Goal: Information Seeking & Learning: Learn about a topic

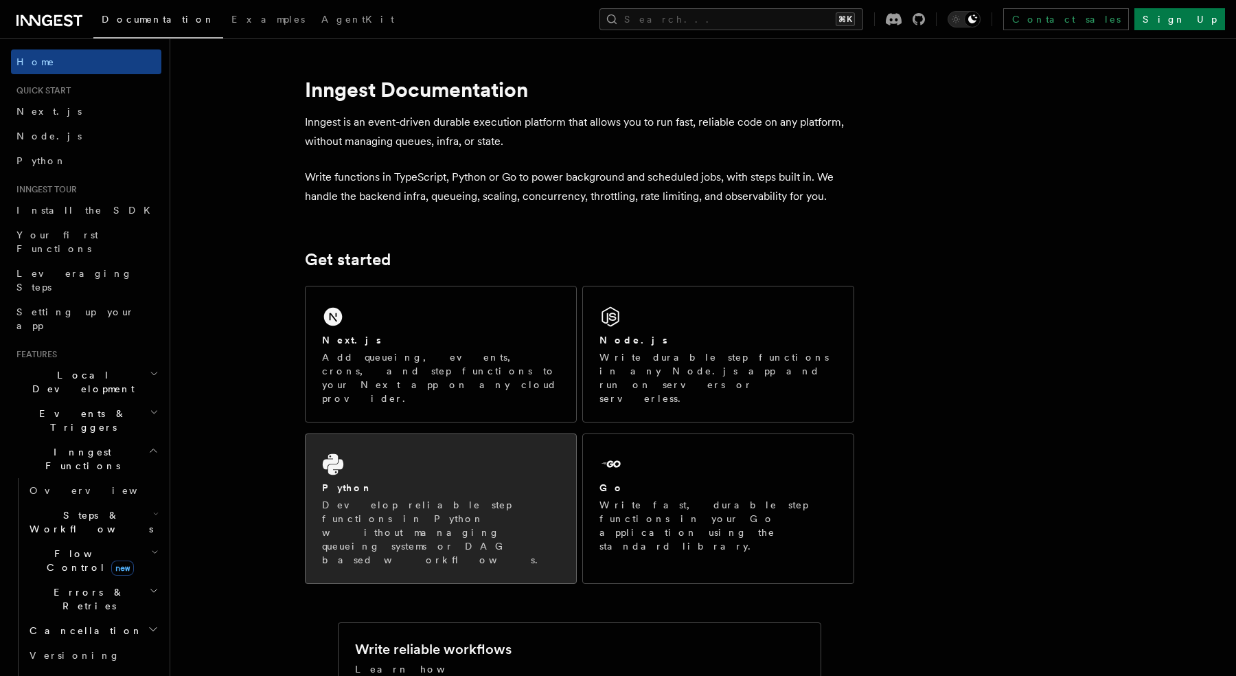
click at [483, 434] on div "Python Develop reliable step functions in Python without managing queueing syst…" at bounding box center [441, 508] width 271 height 149
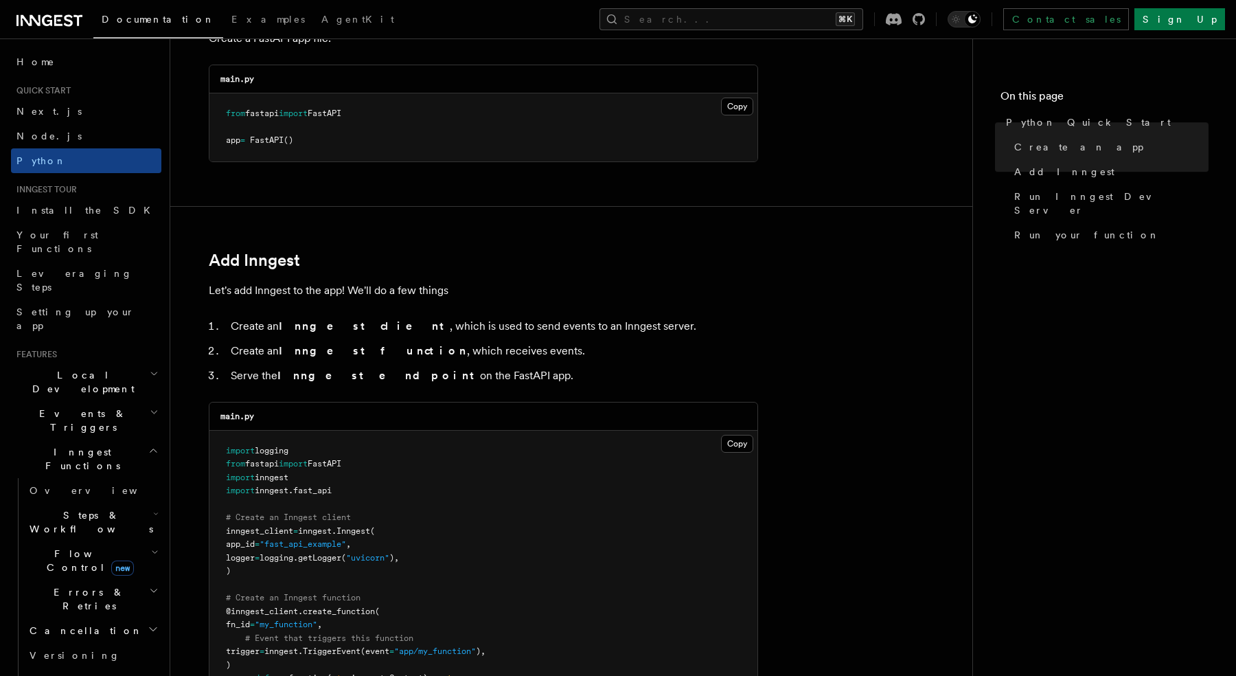
scroll to position [942, 0]
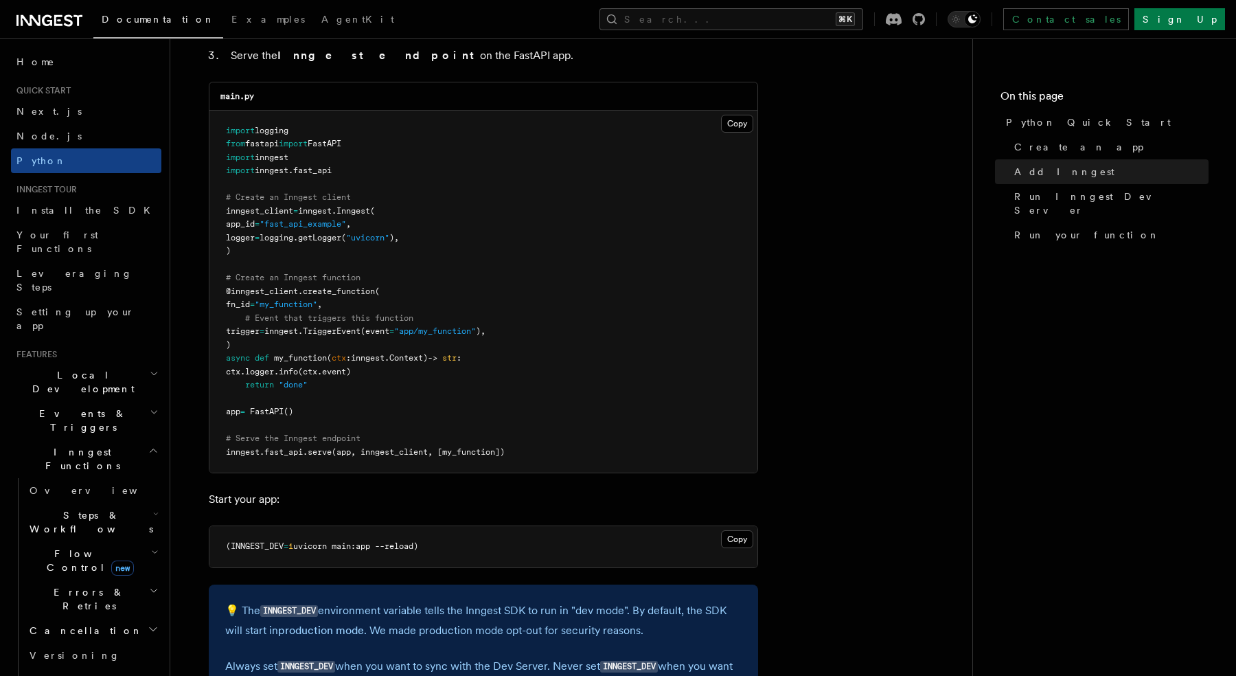
click at [98, 401] on h2 "Events & Triggers" at bounding box center [86, 420] width 150 height 38
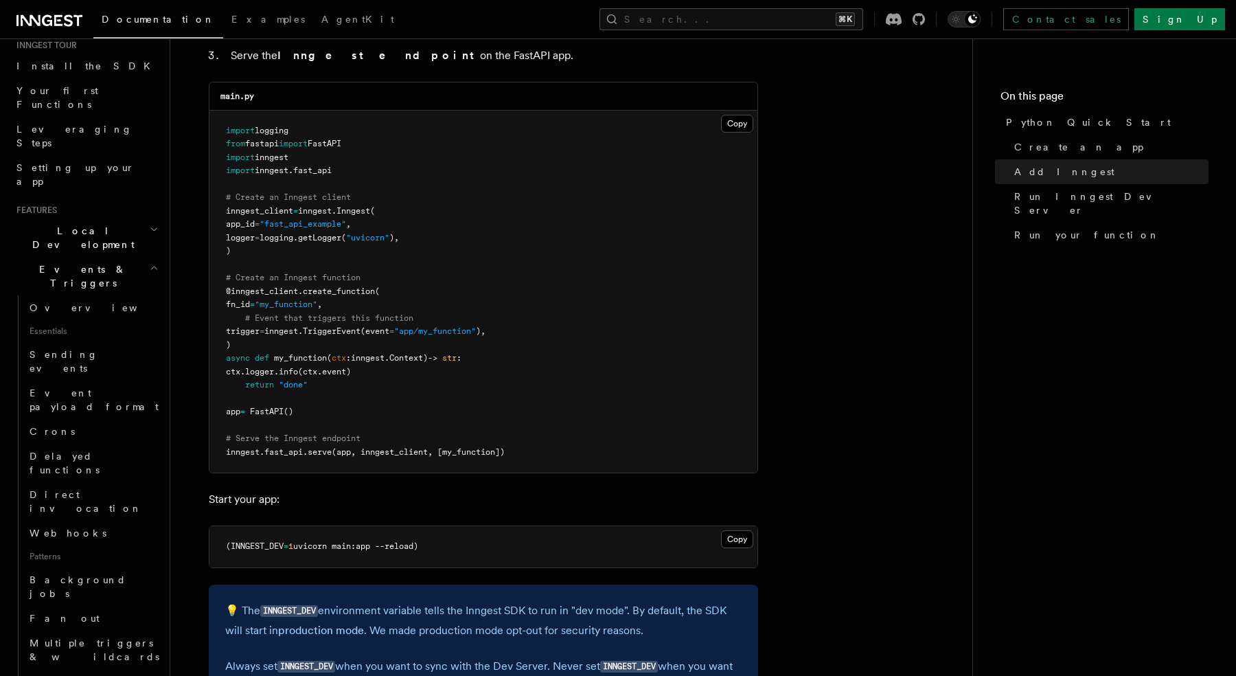
scroll to position [77, 0]
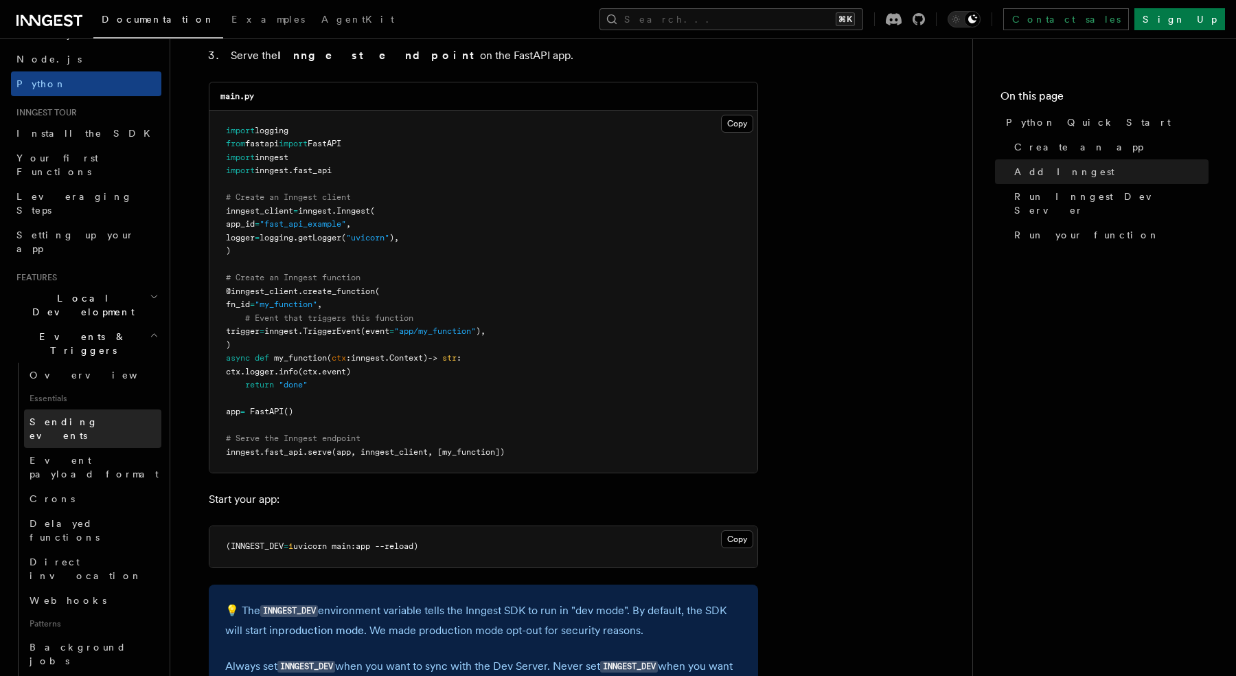
click at [73, 415] on span "Sending events" at bounding box center [96, 428] width 132 height 27
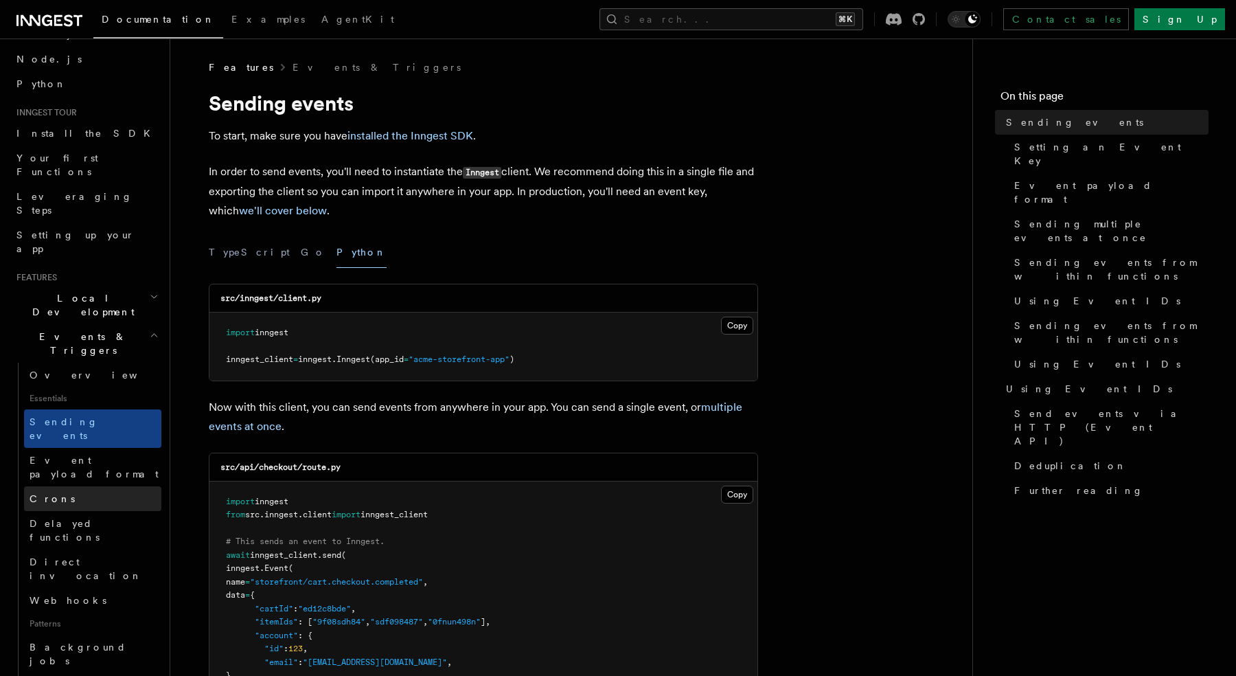
click at [63, 486] on link "Crons" at bounding box center [92, 498] width 137 height 25
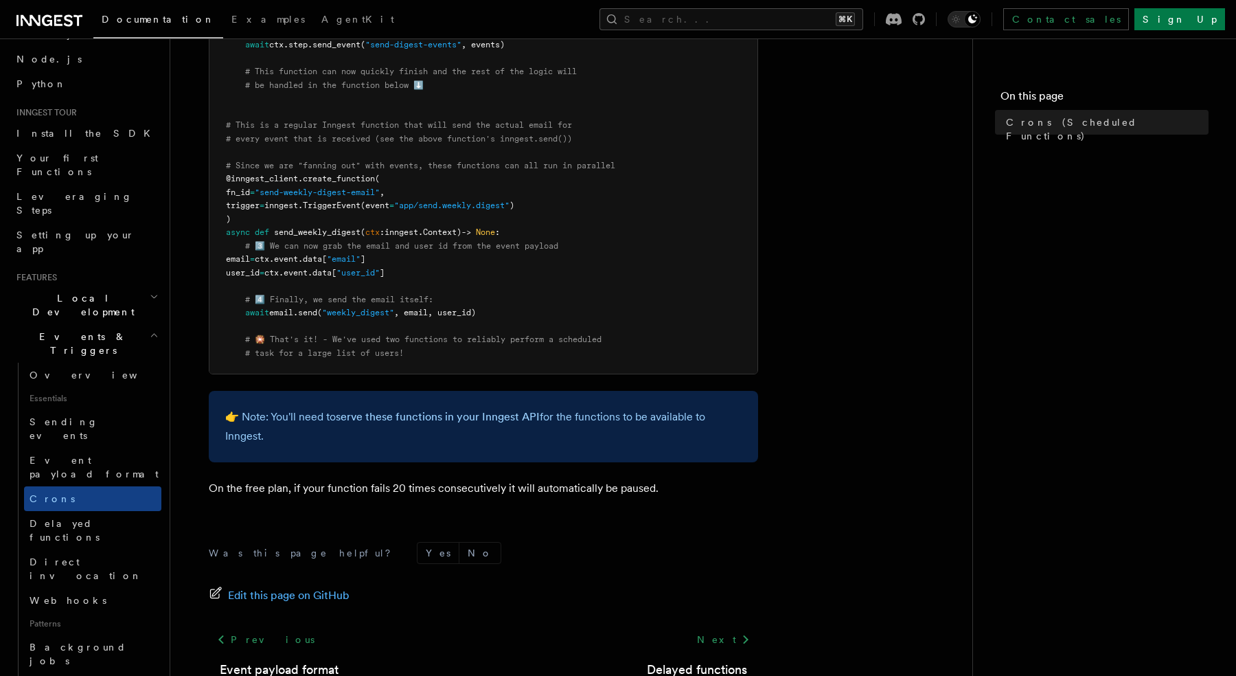
scroll to position [844, 0]
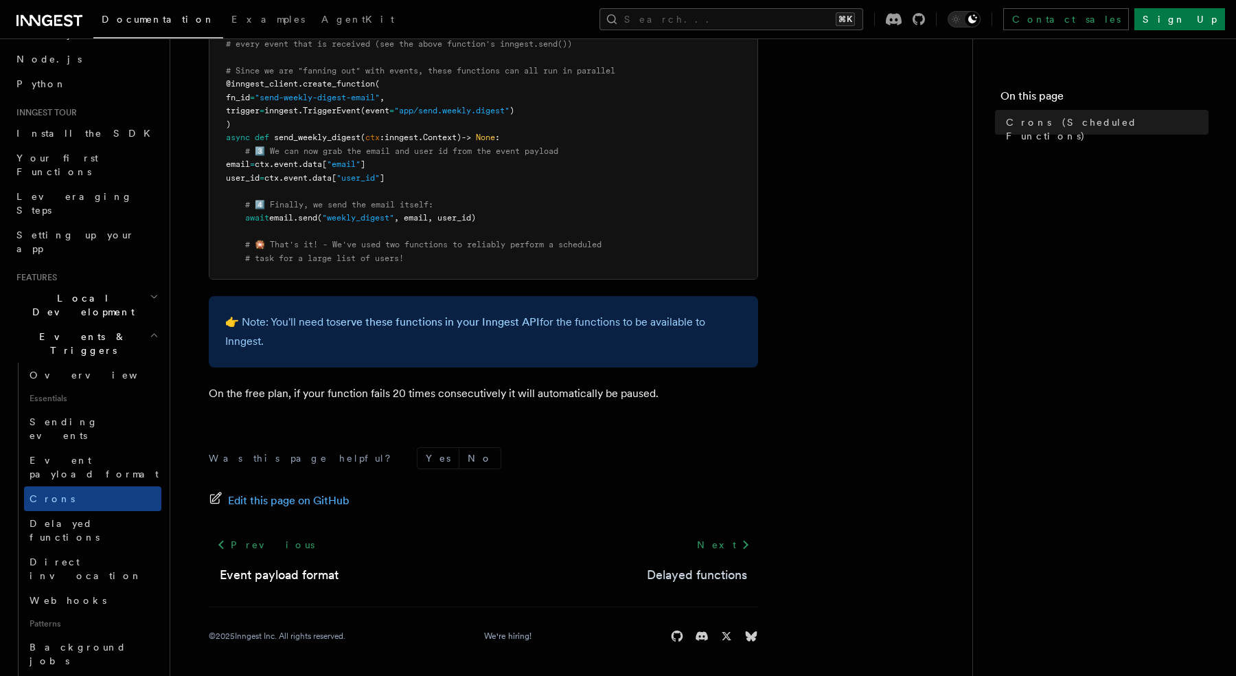
click at [691, 572] on link "Delayed functions" at bounding box center [697, 574] width 100 height 19
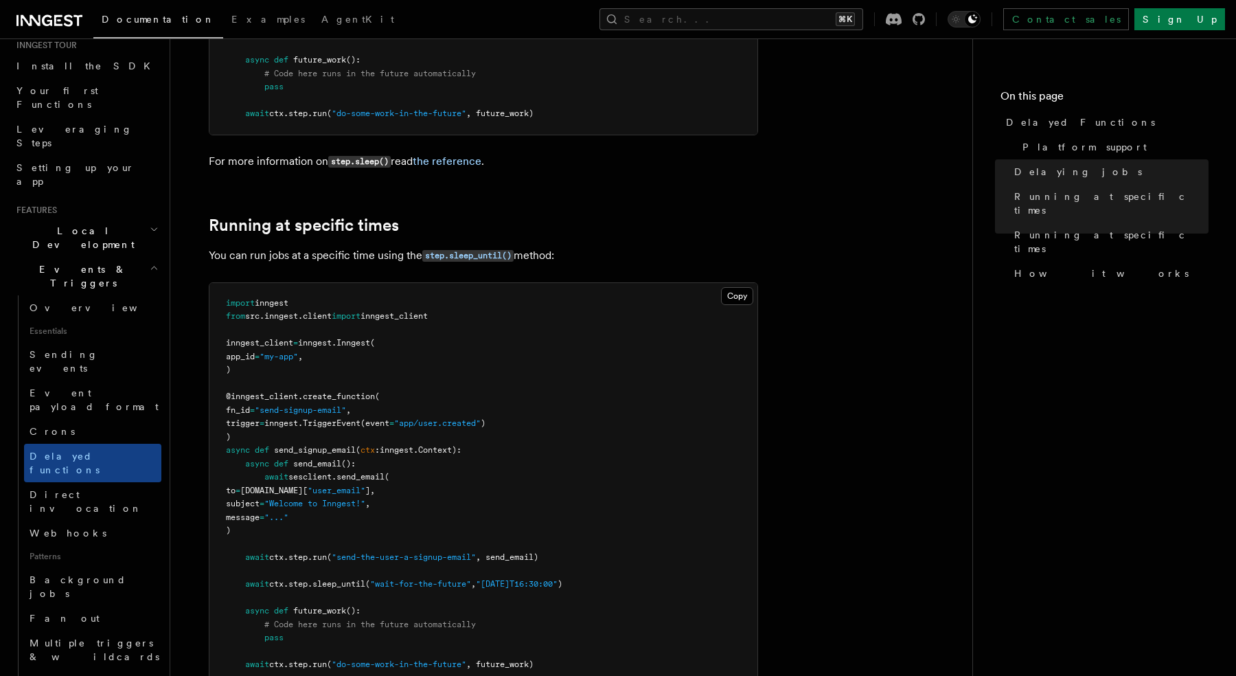
scroll to position [147, 0]
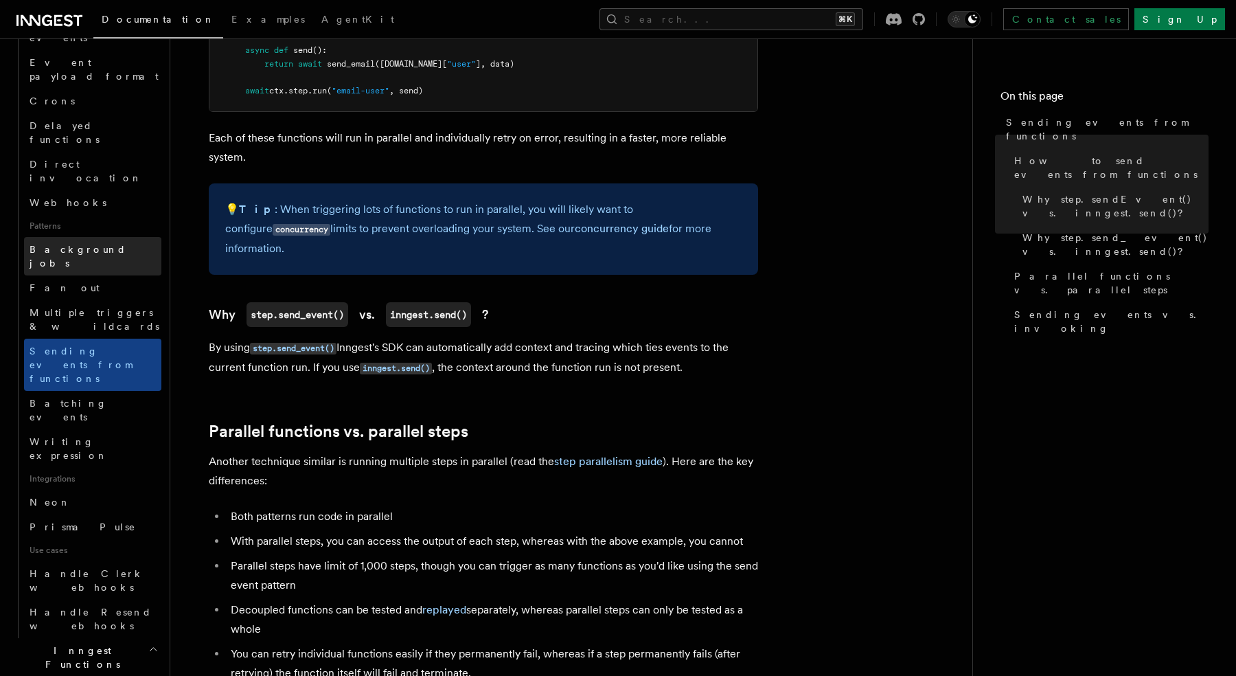
scroll to position [511, 0]
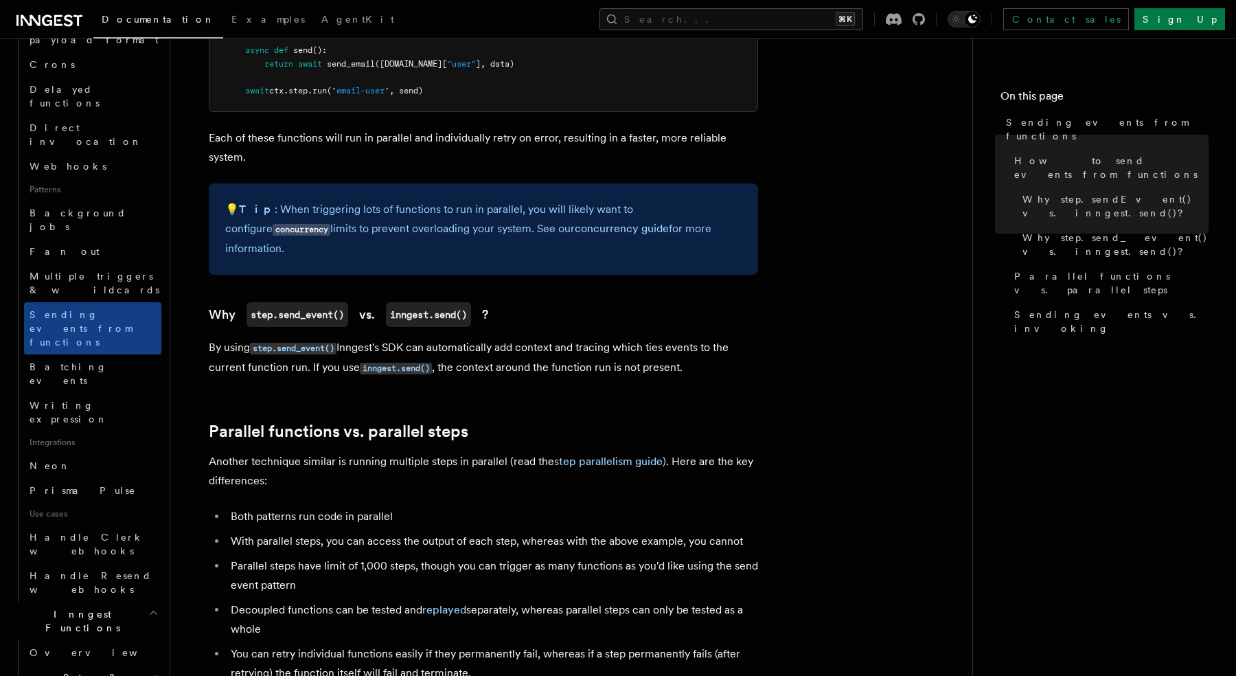
click at [153, 670] on icon "button" at bounding box center [155, 675] width 5 height 11
click at [731, 18] on button "Search... ⌘K" at bounding box center [731, 19] width 264 height 22
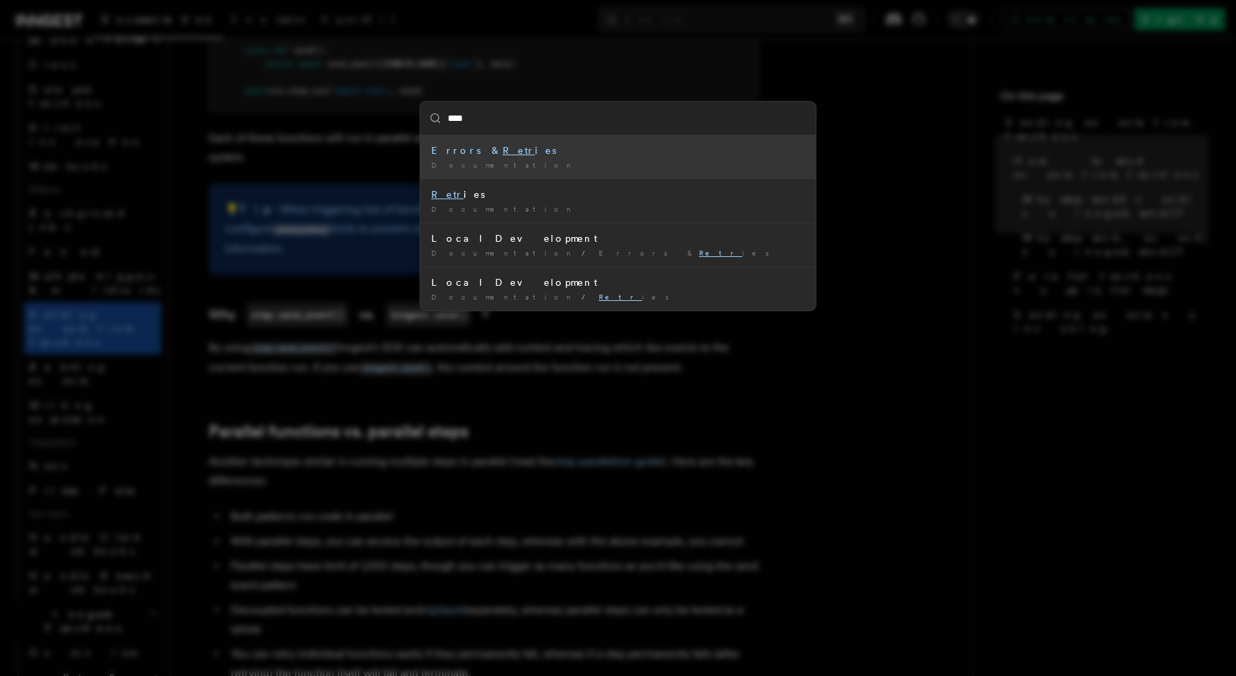
type input "*****"
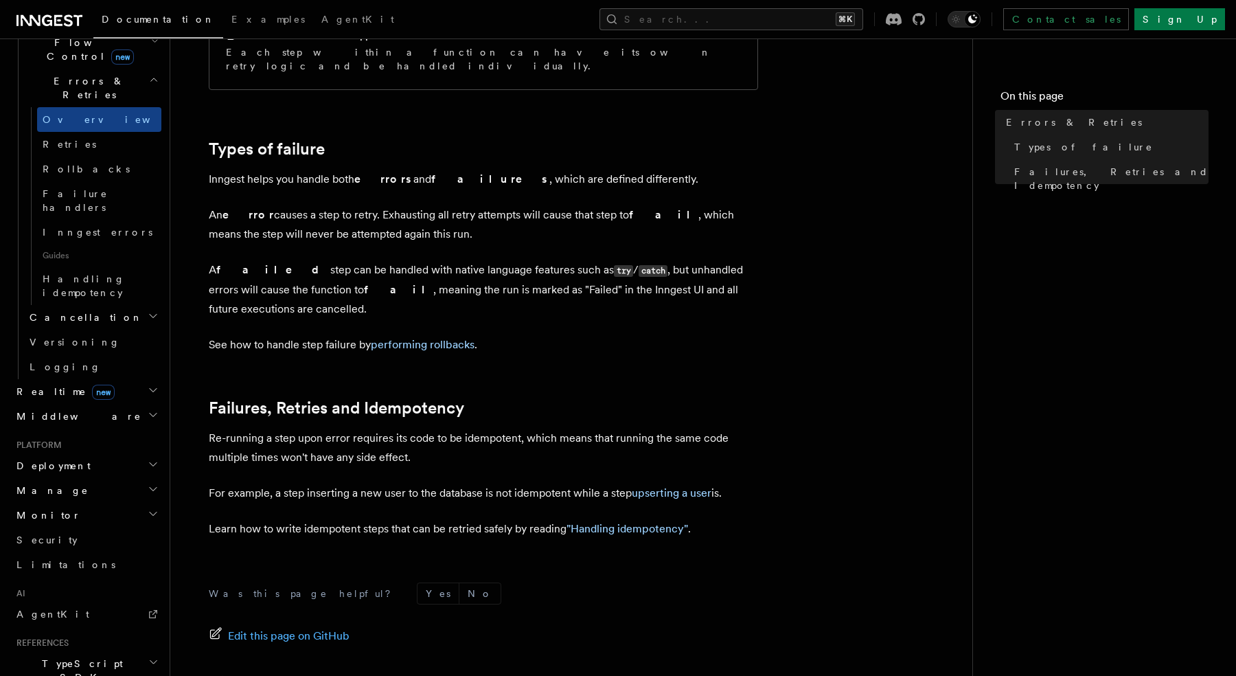
scroll to position [505, 0]
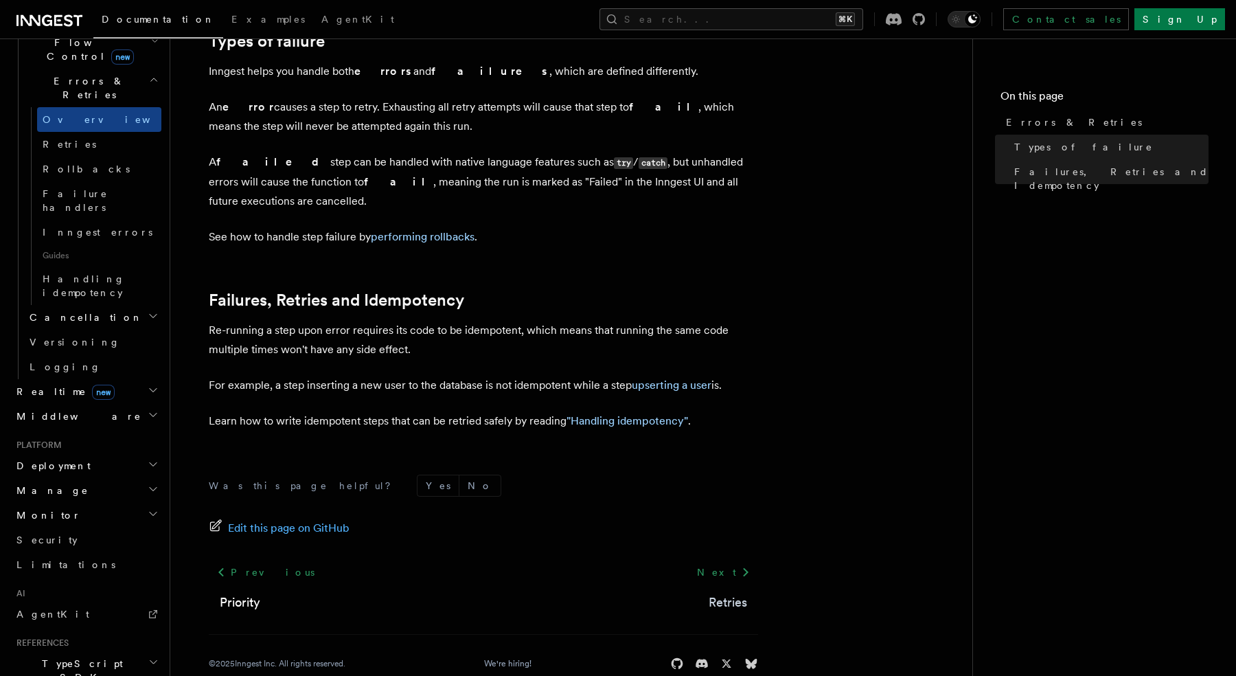
click at [721, 593] on link "Retries" at bounding box center [728, 602] width 38 height 19
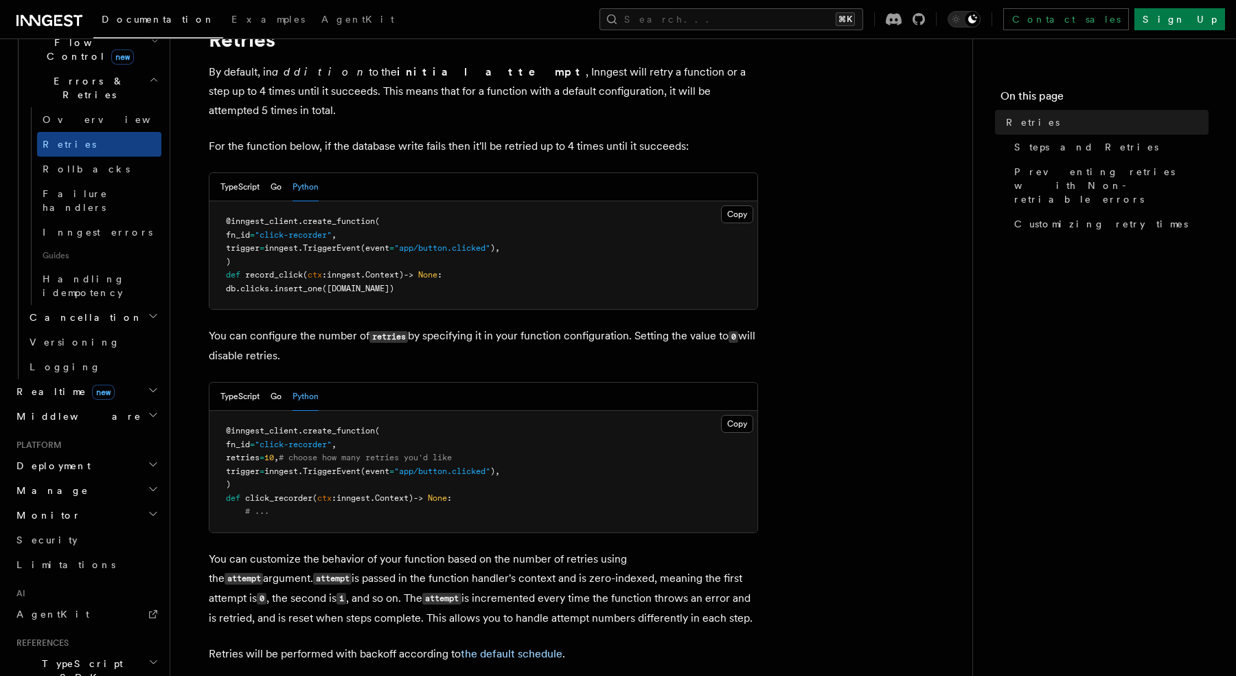
scroll to position [79, 0]
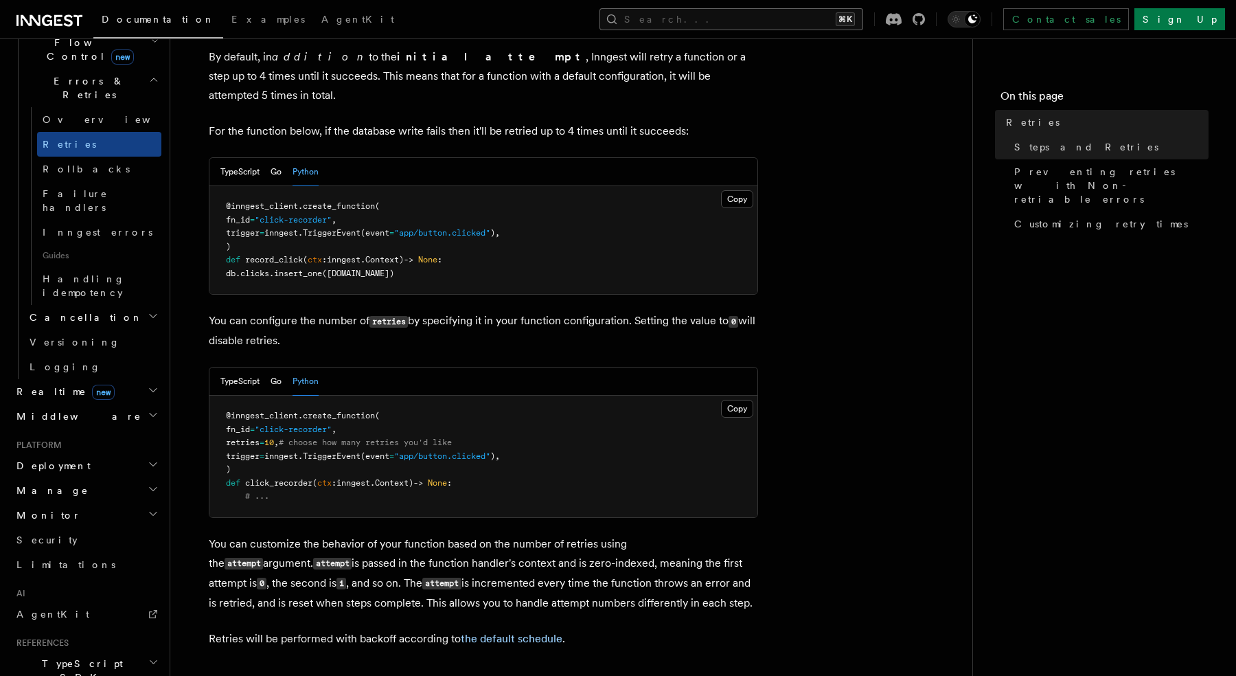
click at [746, 23] on button "Search... ⌘K" at bounding box center [731, 19] width 264 height 22
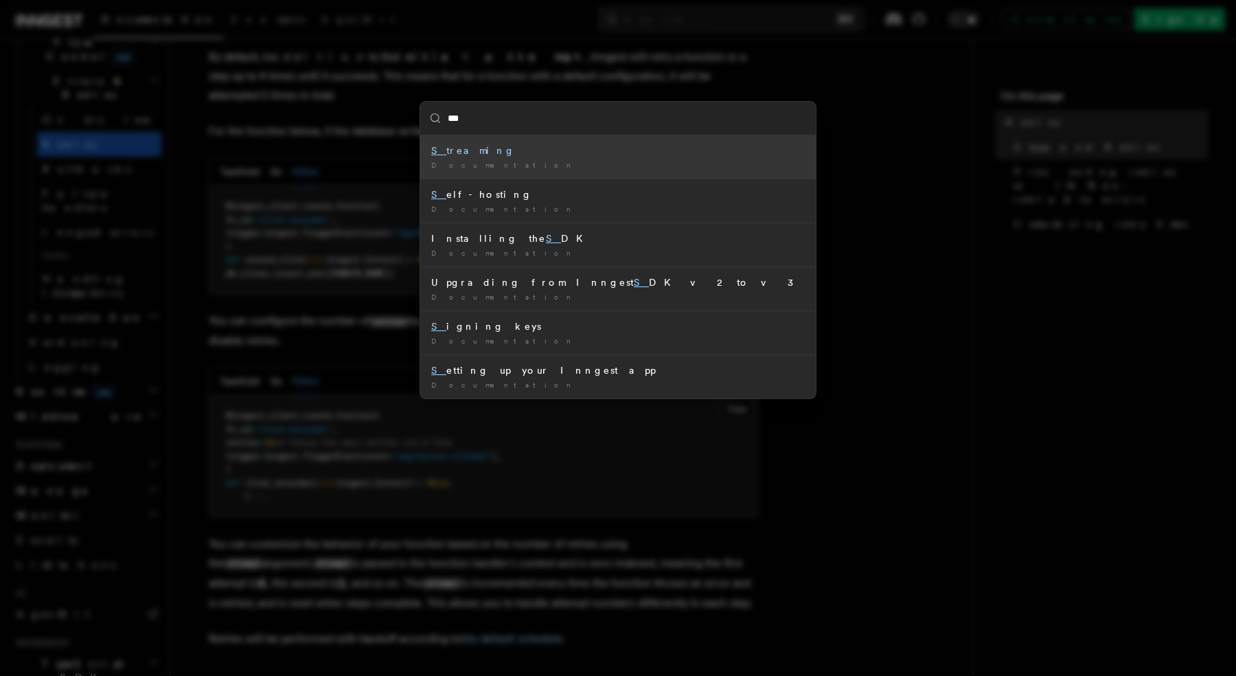
type input "****"
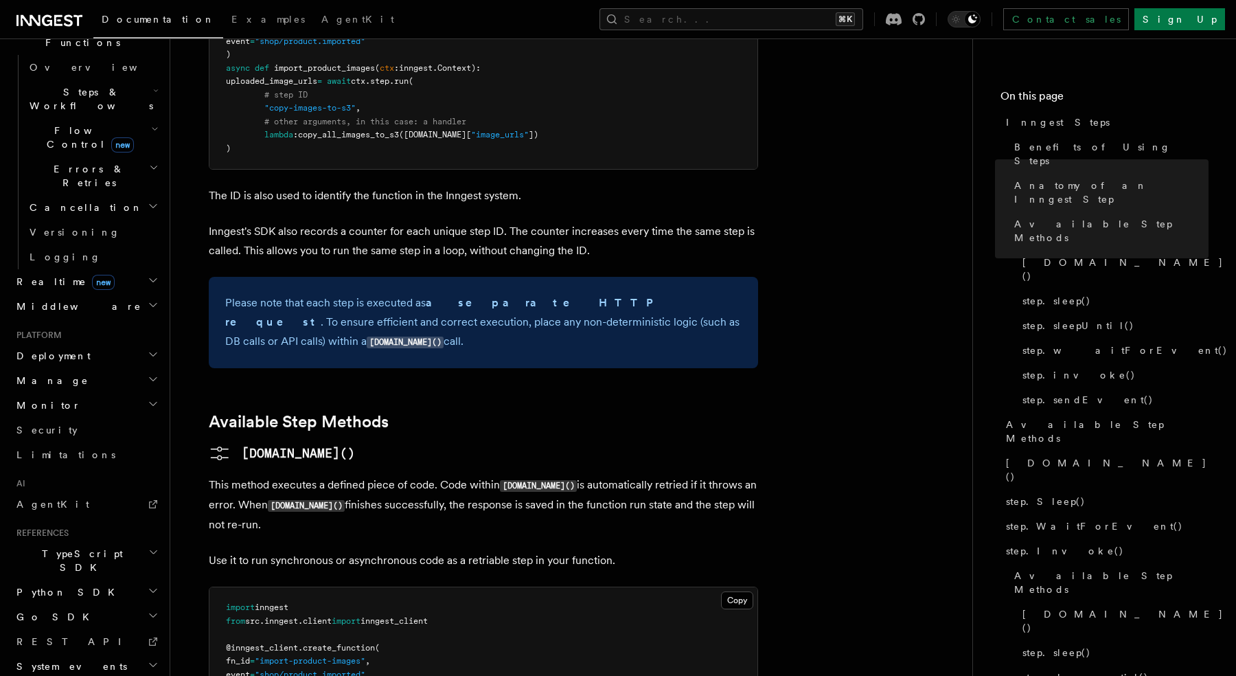
scroll to position [943, 0]
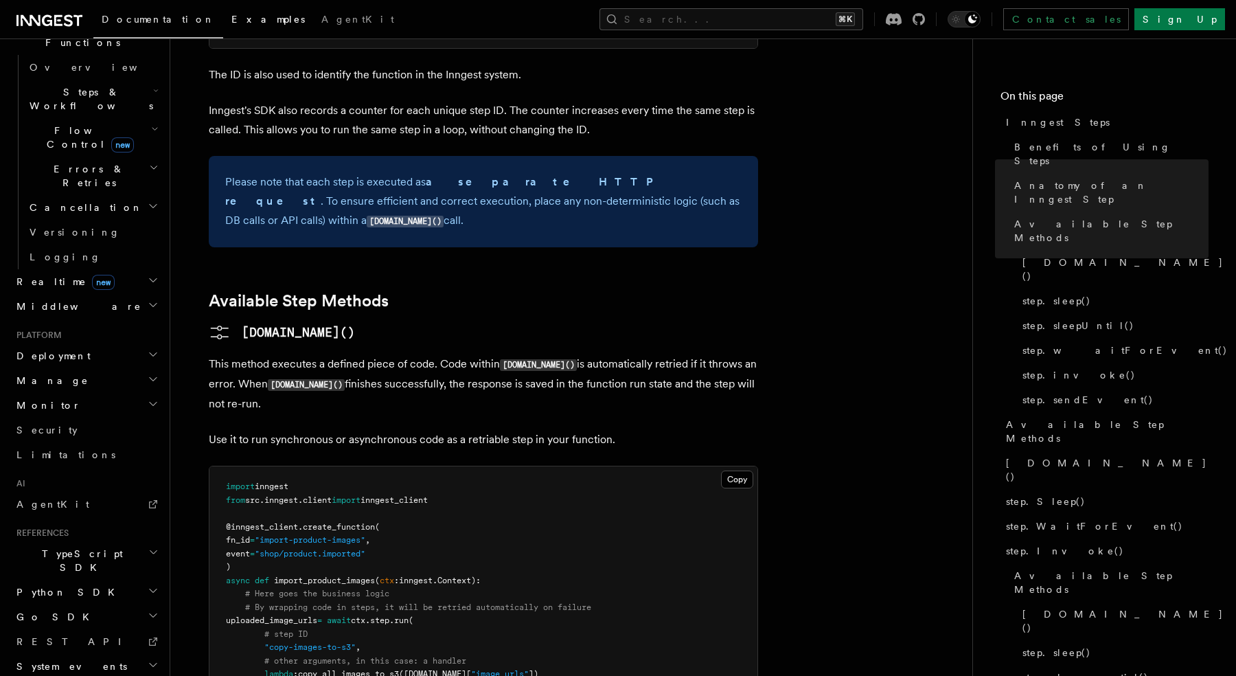
click at [231, 18] on span "Examples" at bounding box center [267, 19] width 73 height 11
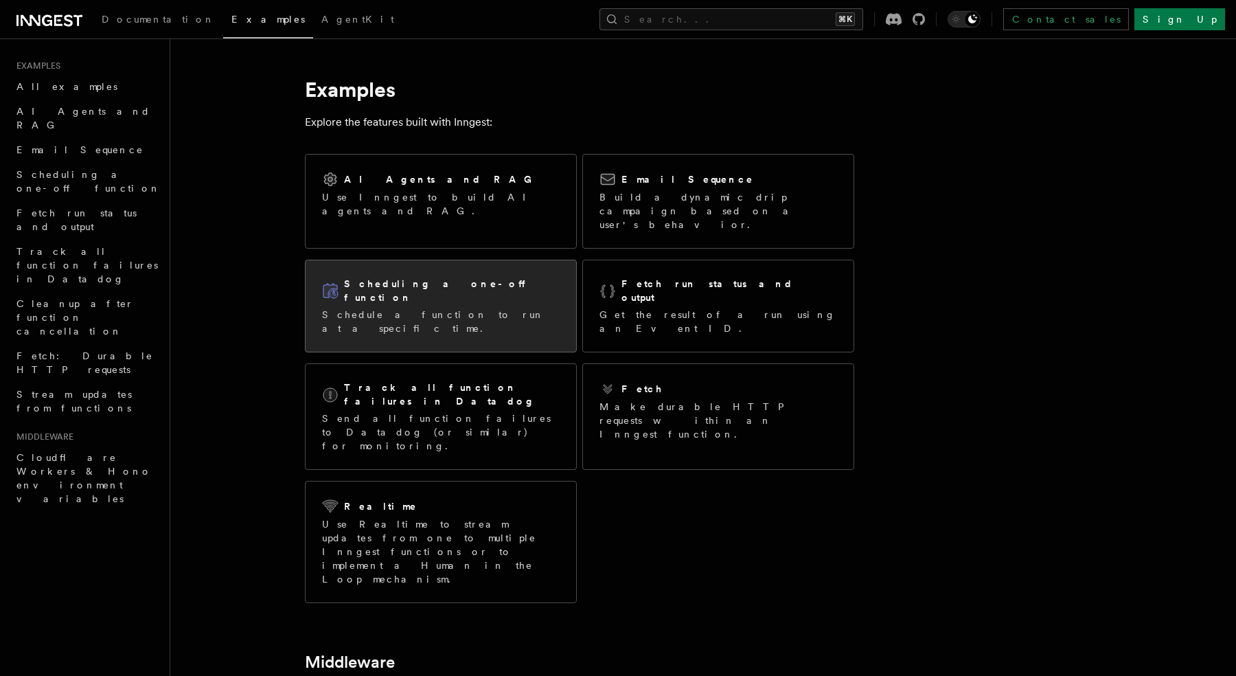
click at [516, 260] on div "Scheduling a one-off function Schedule a function to run at a specific time." at bounding box center [441, 305] width 271 height 91
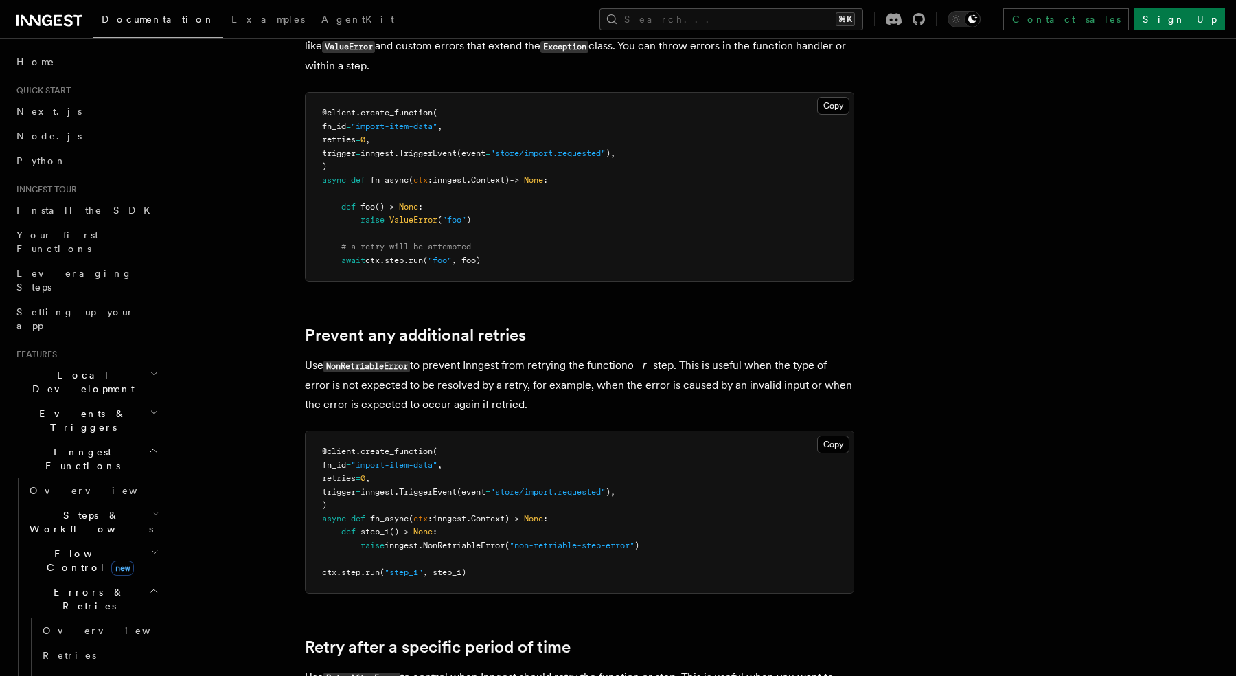
scroll to position [312, 0]
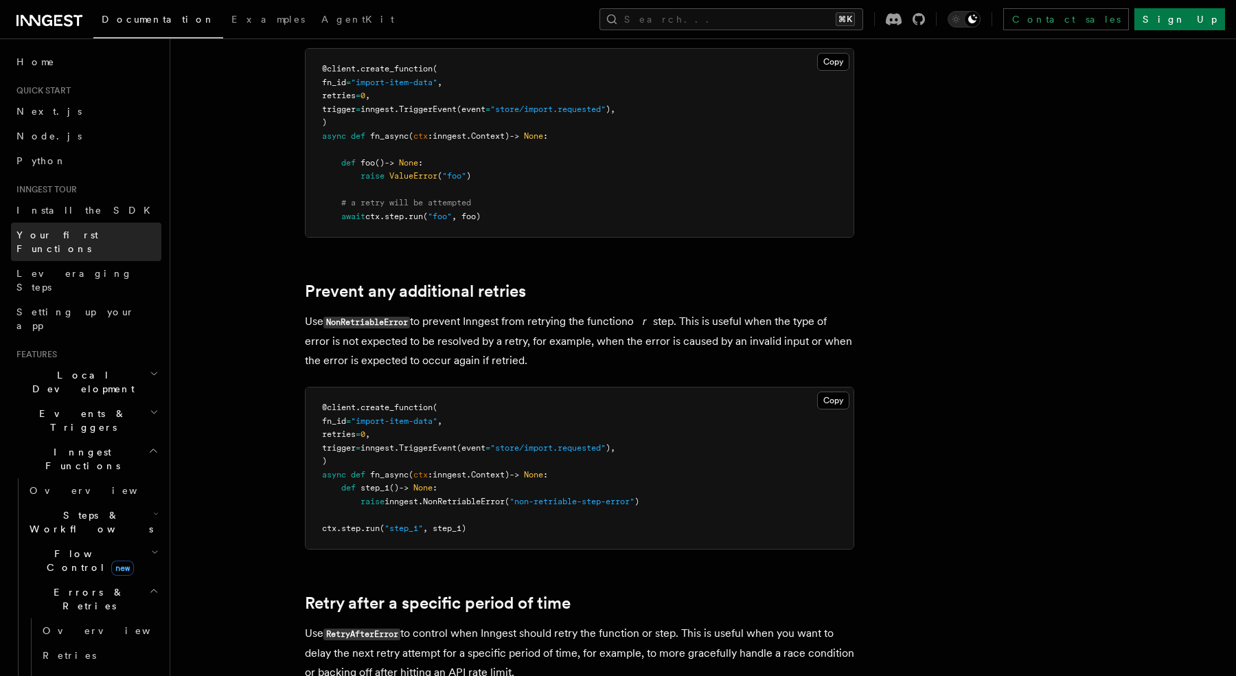
click at [65, 235] on span "Your first Functions" at bounding box center [57, 241] width 82 height 25
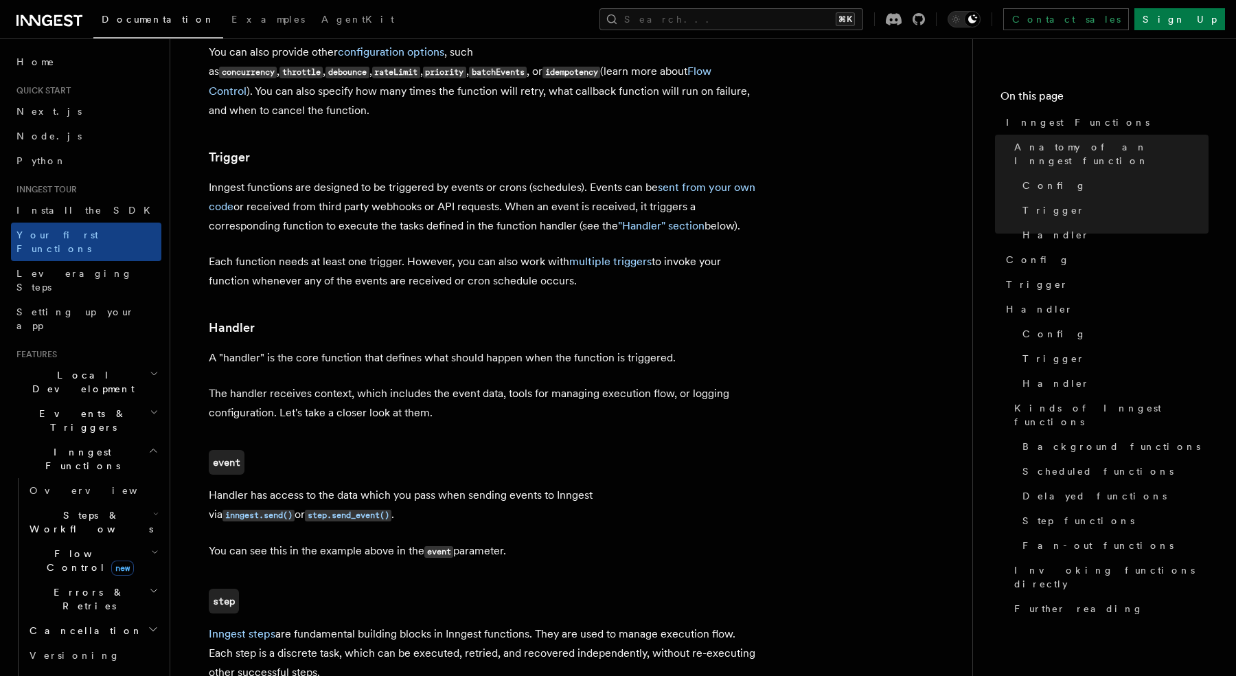
scroll to position [1498, 0]
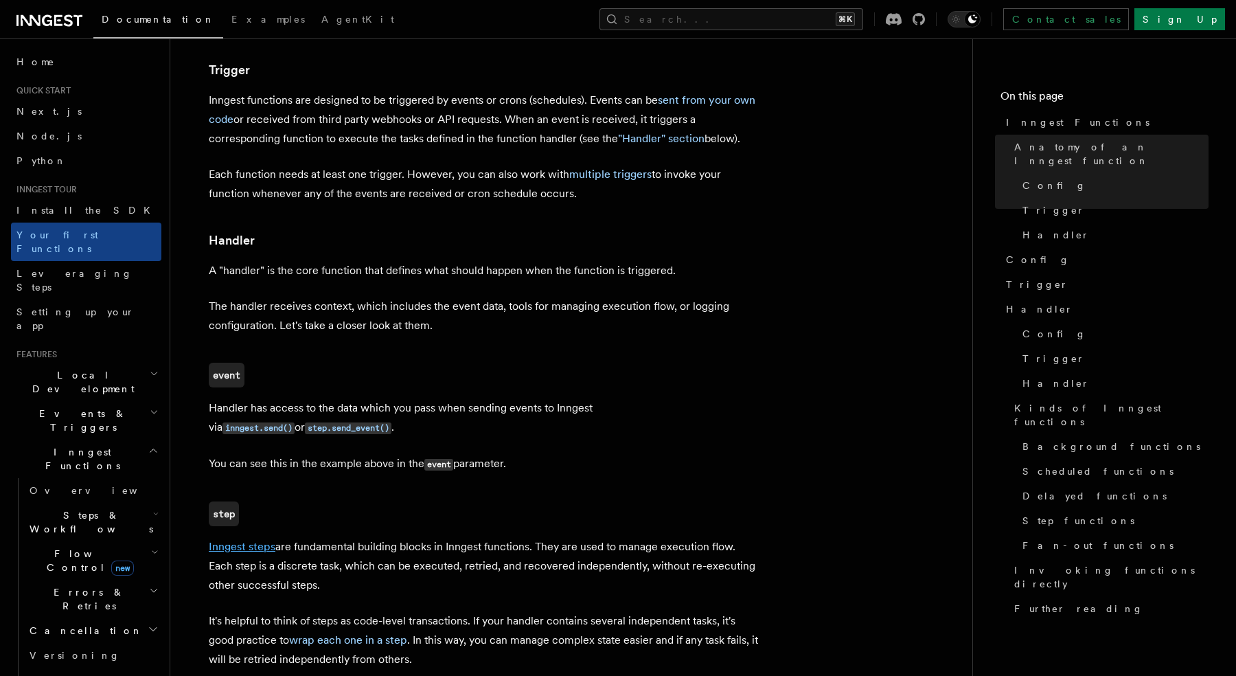
click at [222, 540] on link "Inngest steps" at bounding box center [242, 546] width 67 height 13
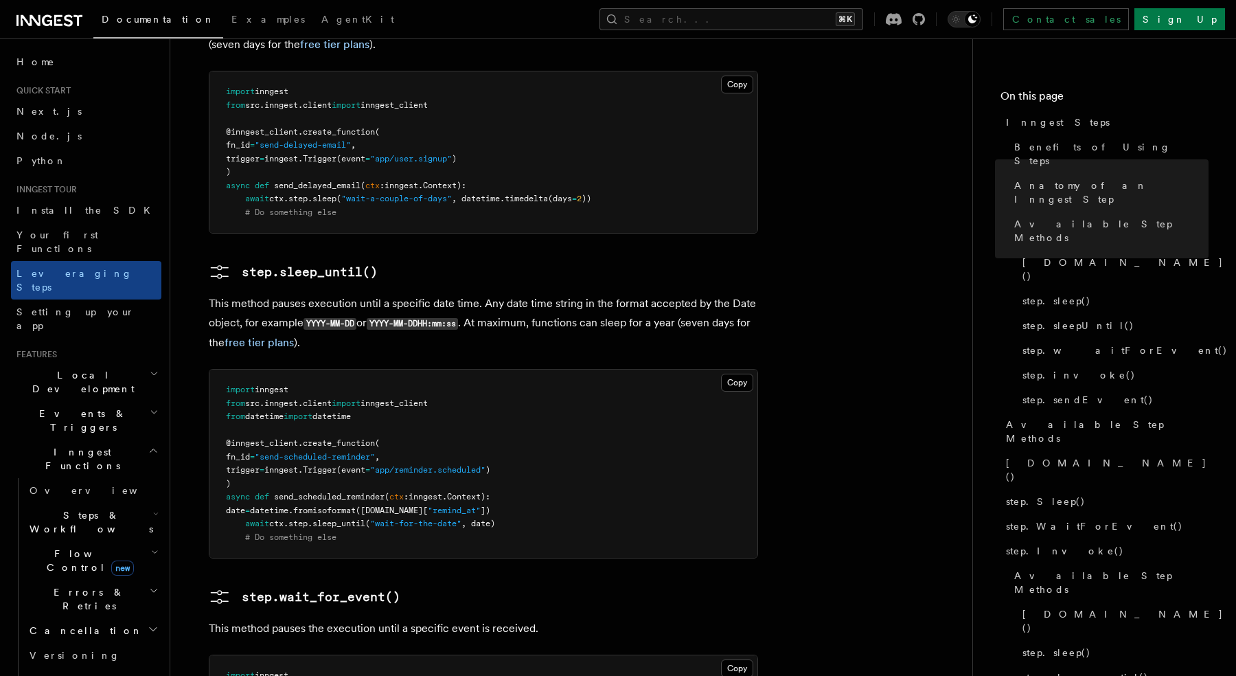
scroll to position [1785, 0]
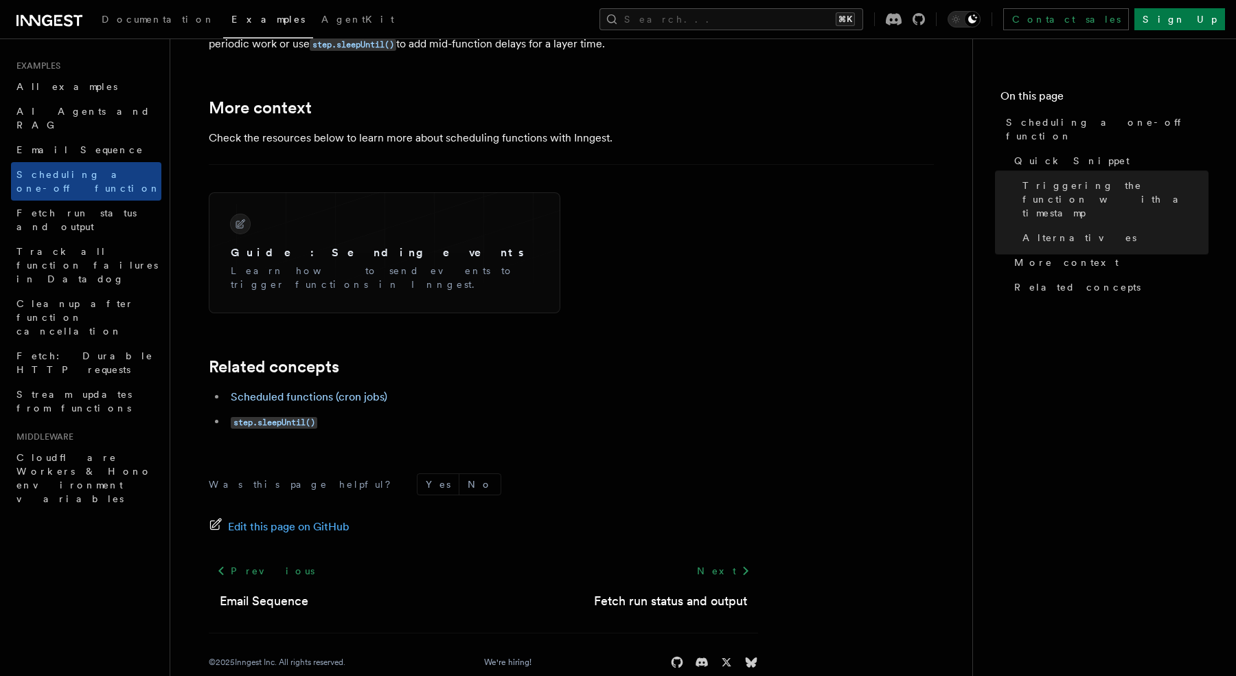
scroll to position [1028, 0]
